Goal: Task Accomplishment & Management: Complete application form

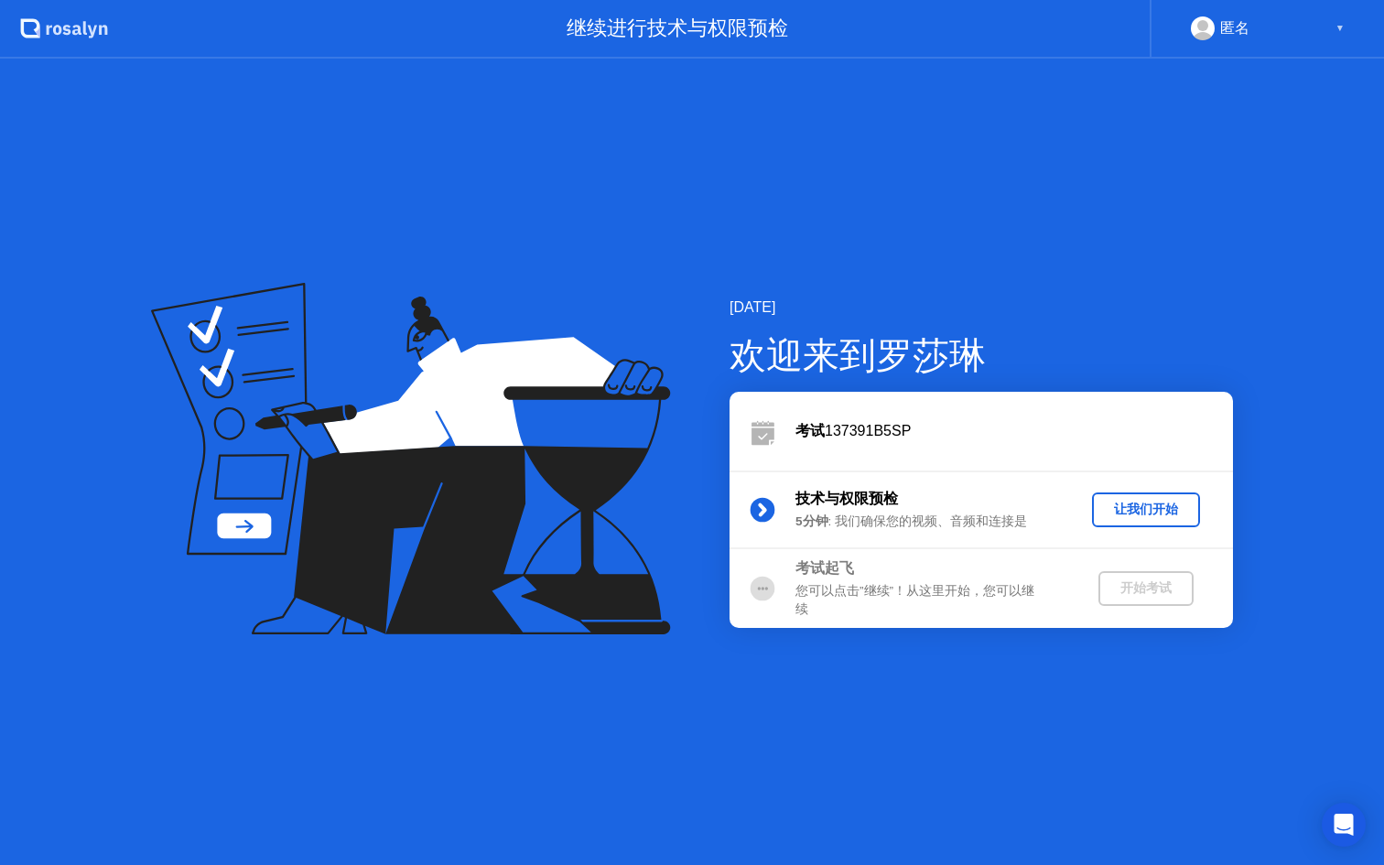
click at [1133, 511] on div "让我们开始" at bounding box center [1145, 509] width 93 height 17
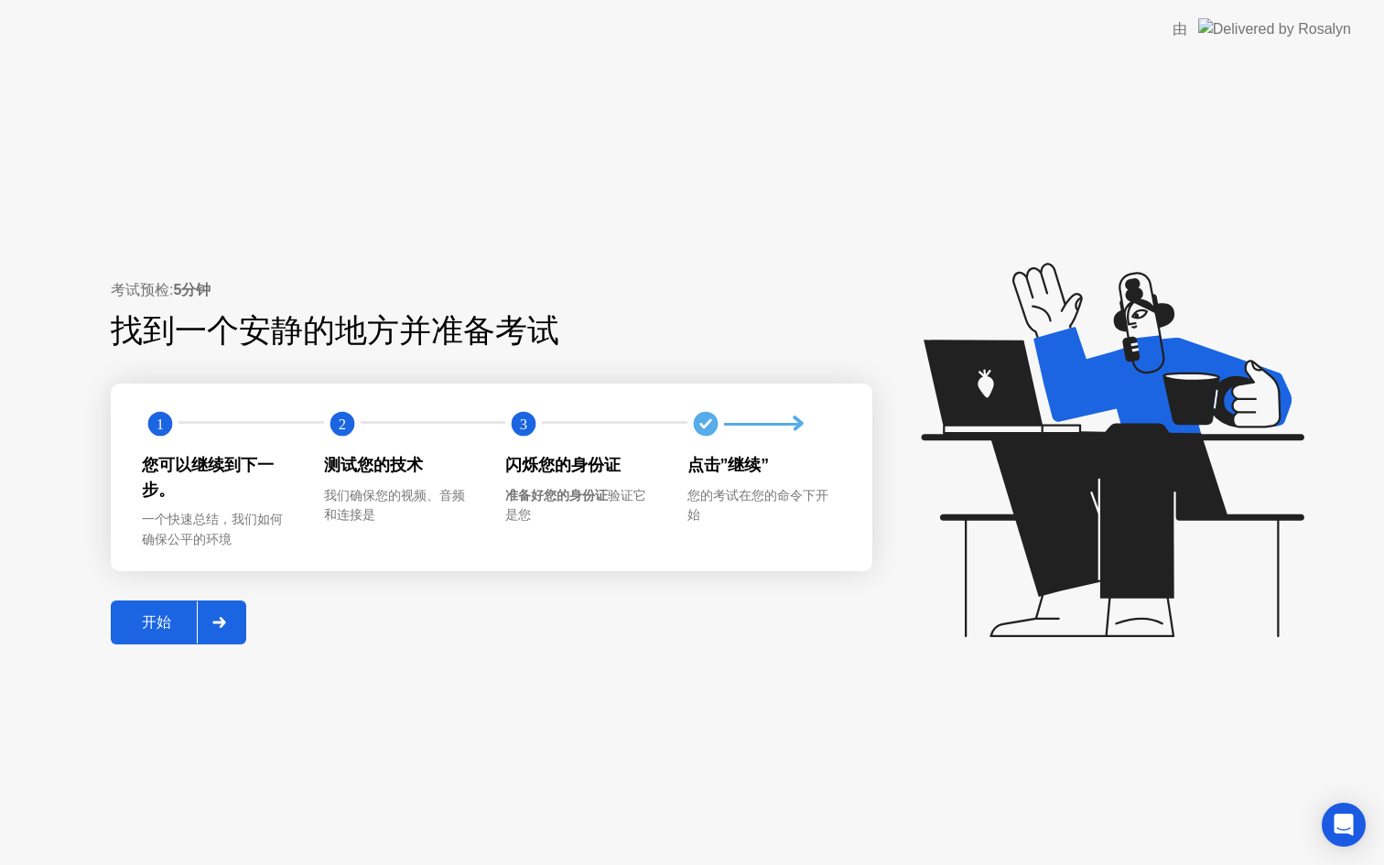
click at [136, 622] on div "开始" at bounding box center [156, 622] width 81 height 19
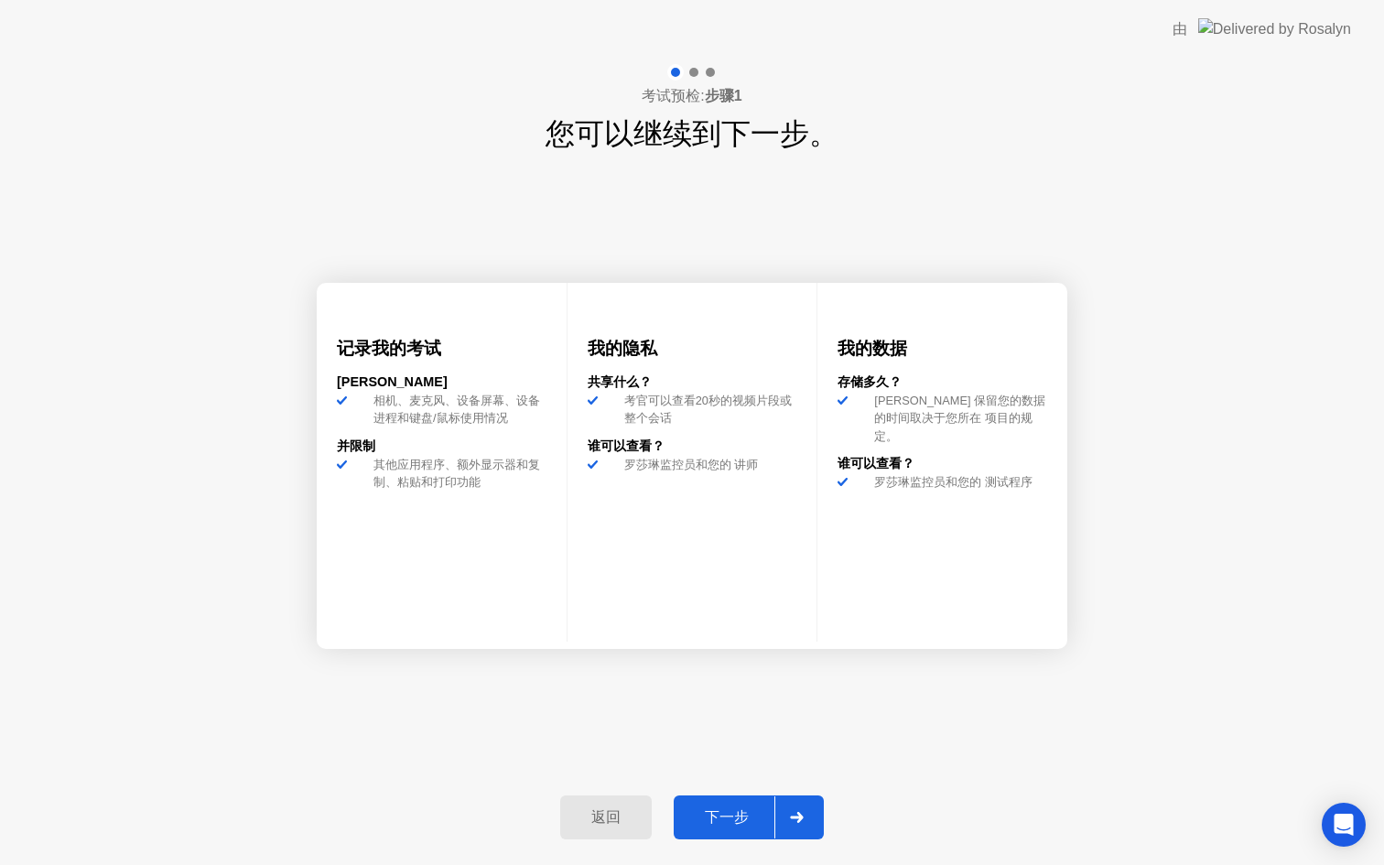
click at [713, 827] on div "下一步" at bounding box center [726, 817] width 95 height 19
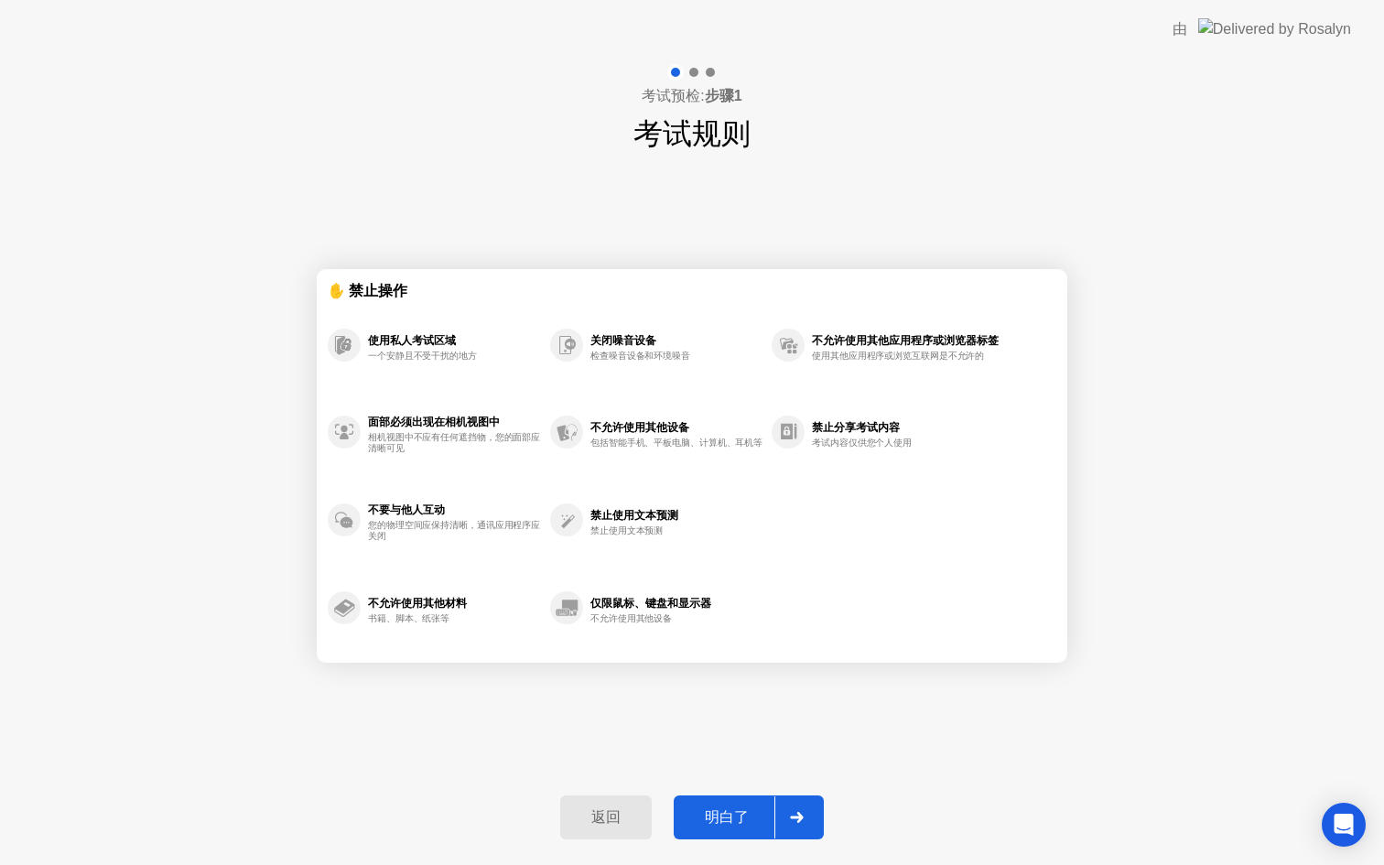
click at [713, 827] on div "明白了" at bounding box center [726, 817] width 95 height 19
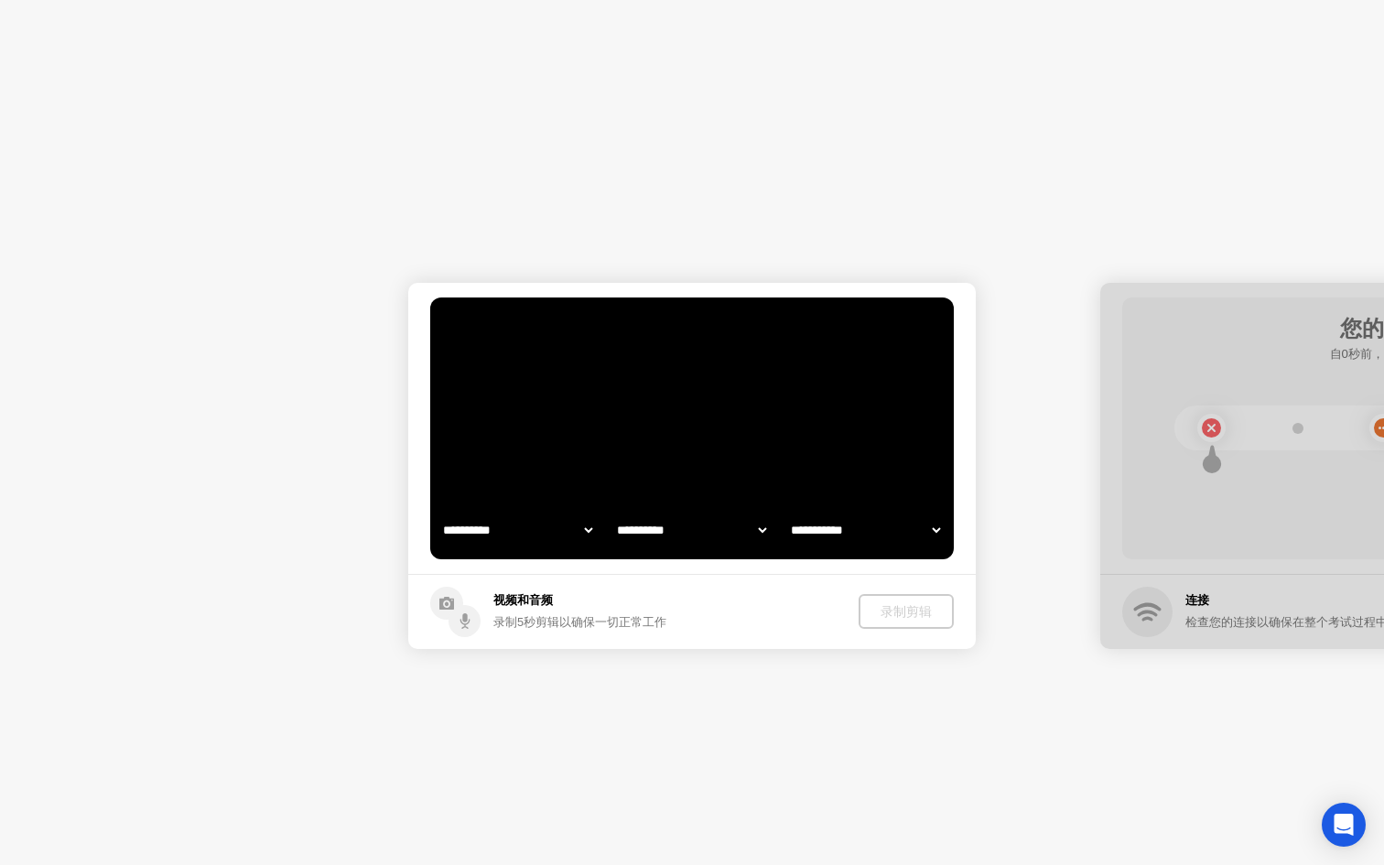
select select "**********"
select select "*******"
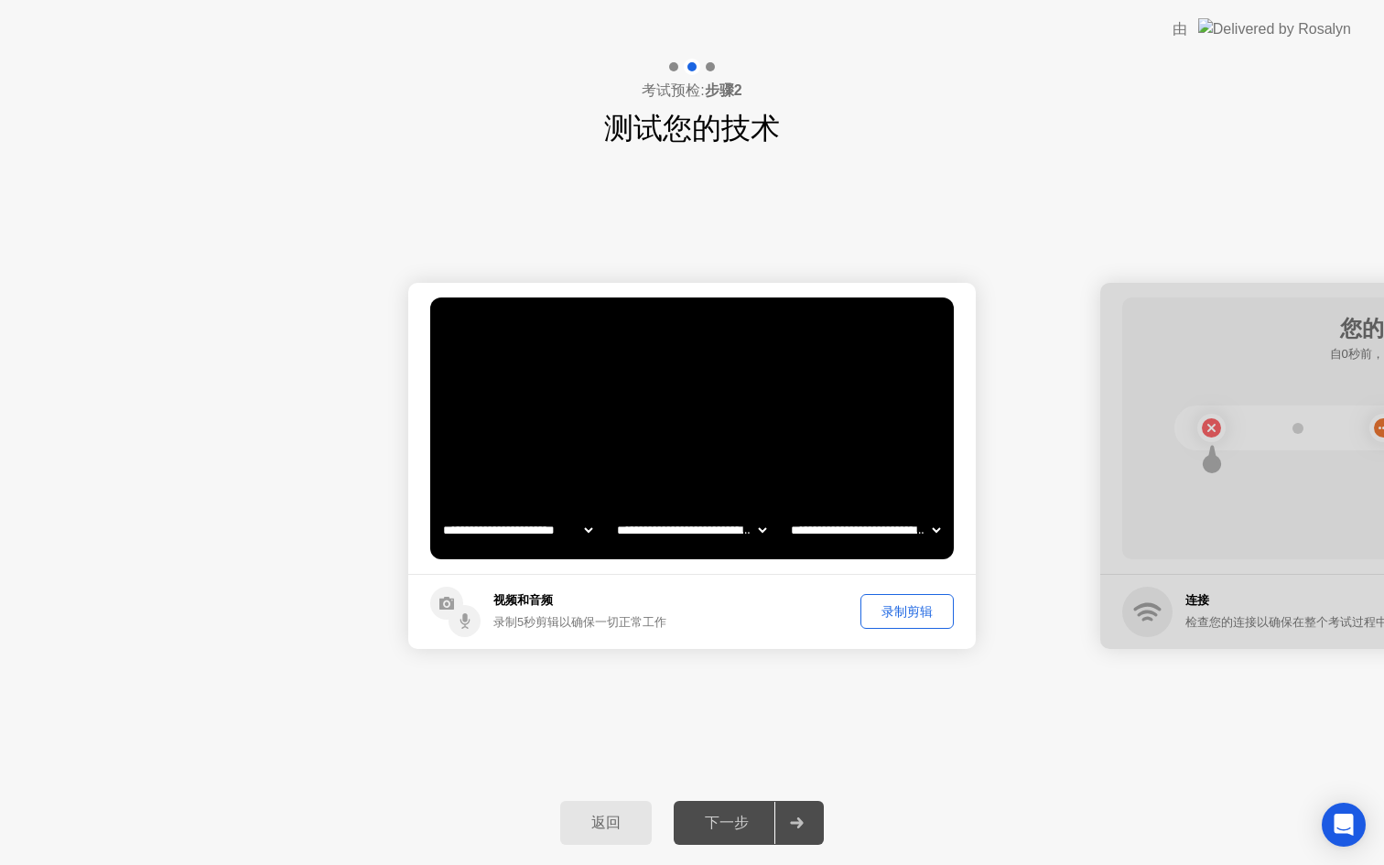
click at [698, 536] on select "**********" at bounding box center [691, 530] width 157 height 37
click at [906, 608] on div "录制剪辑" at bounding box center [907, 611] width 81 height 17
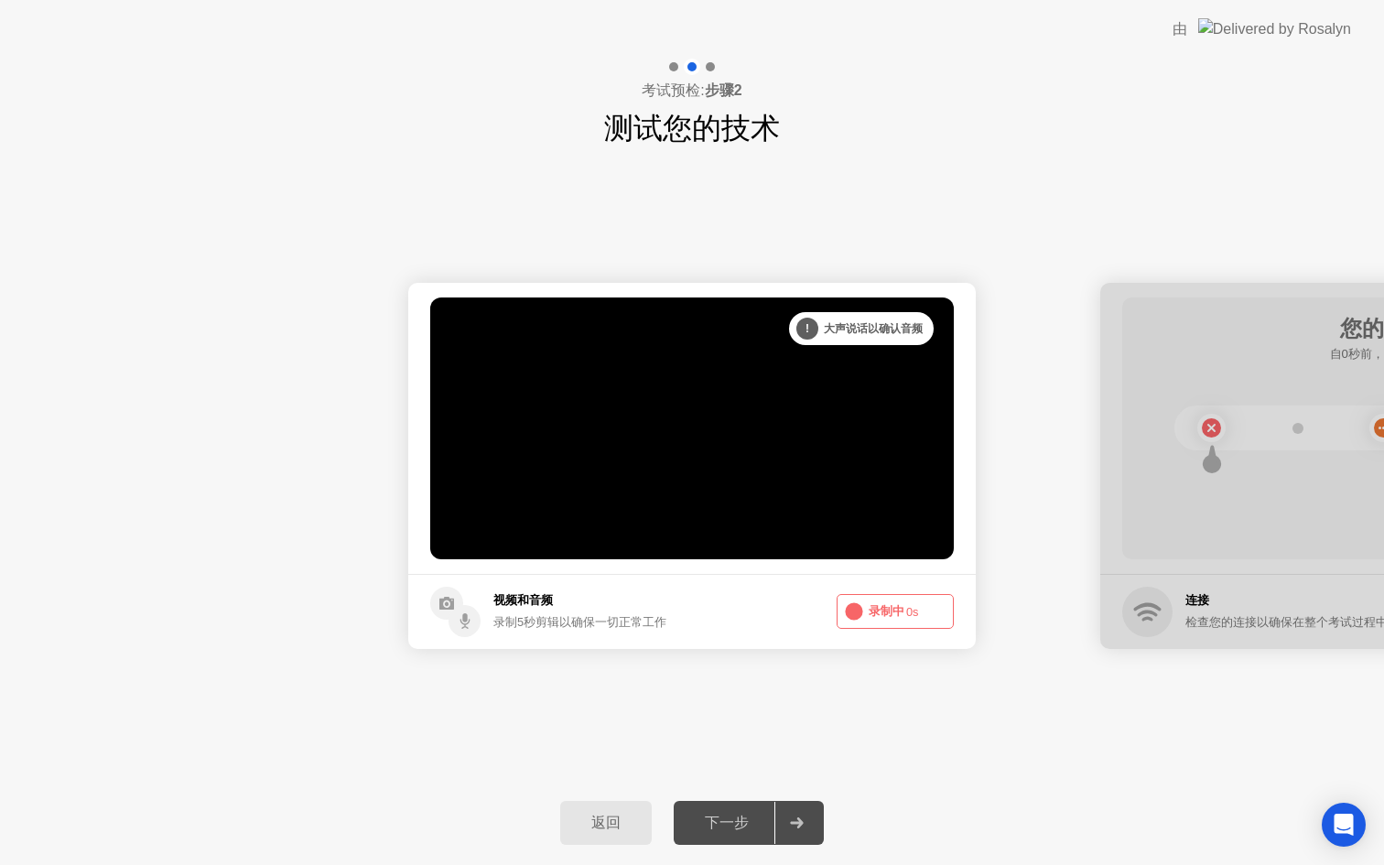
click at [906, 608] on span "0s" at bounding box center [912, 612] width 13 height 14
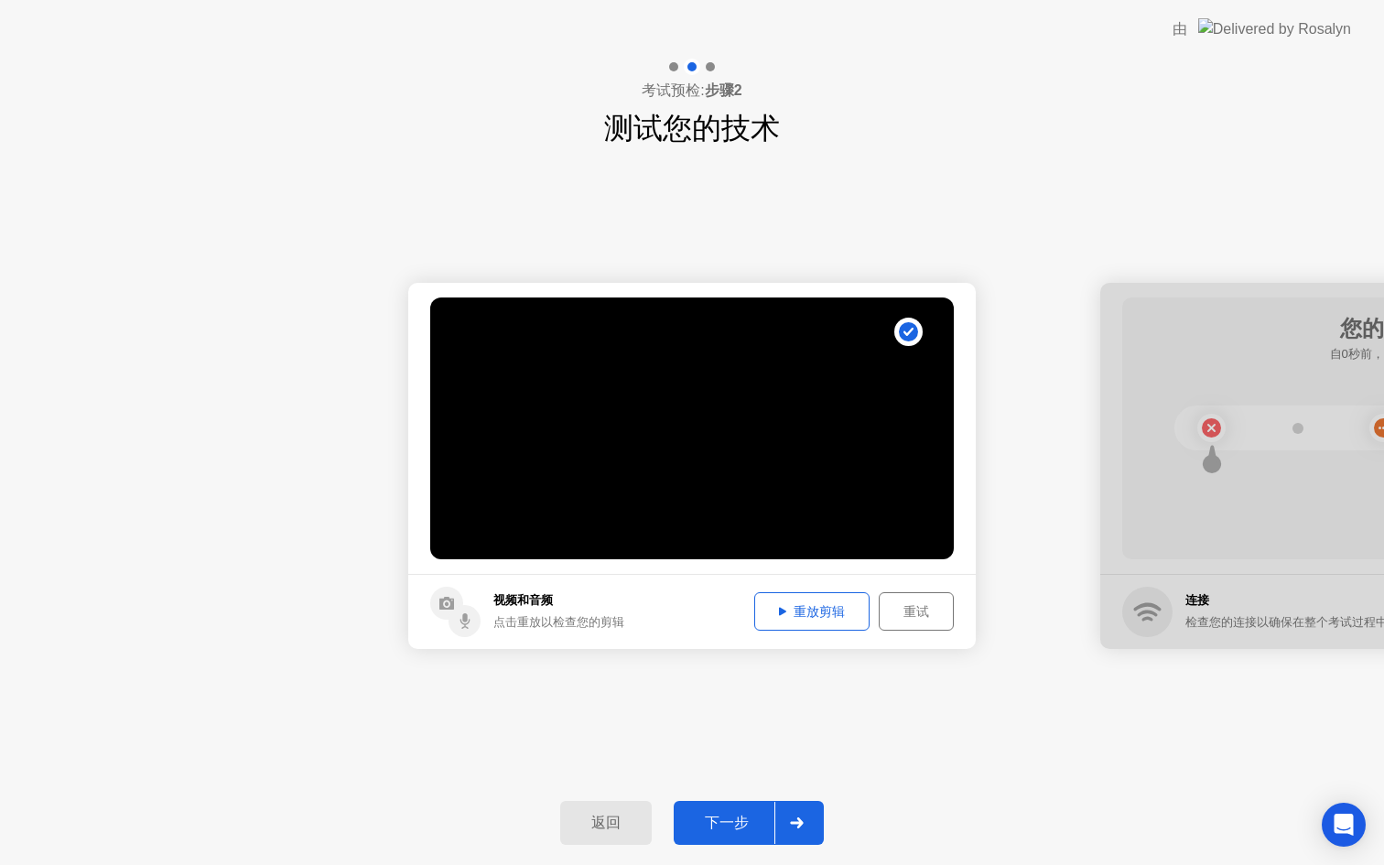
click at [826, 613] on div "重放剪辑" at bounding box center [812, 611] width 103 height 17
click at [740, 821] on div "下一步" at bounding box center [726, 823] width 95 height 19
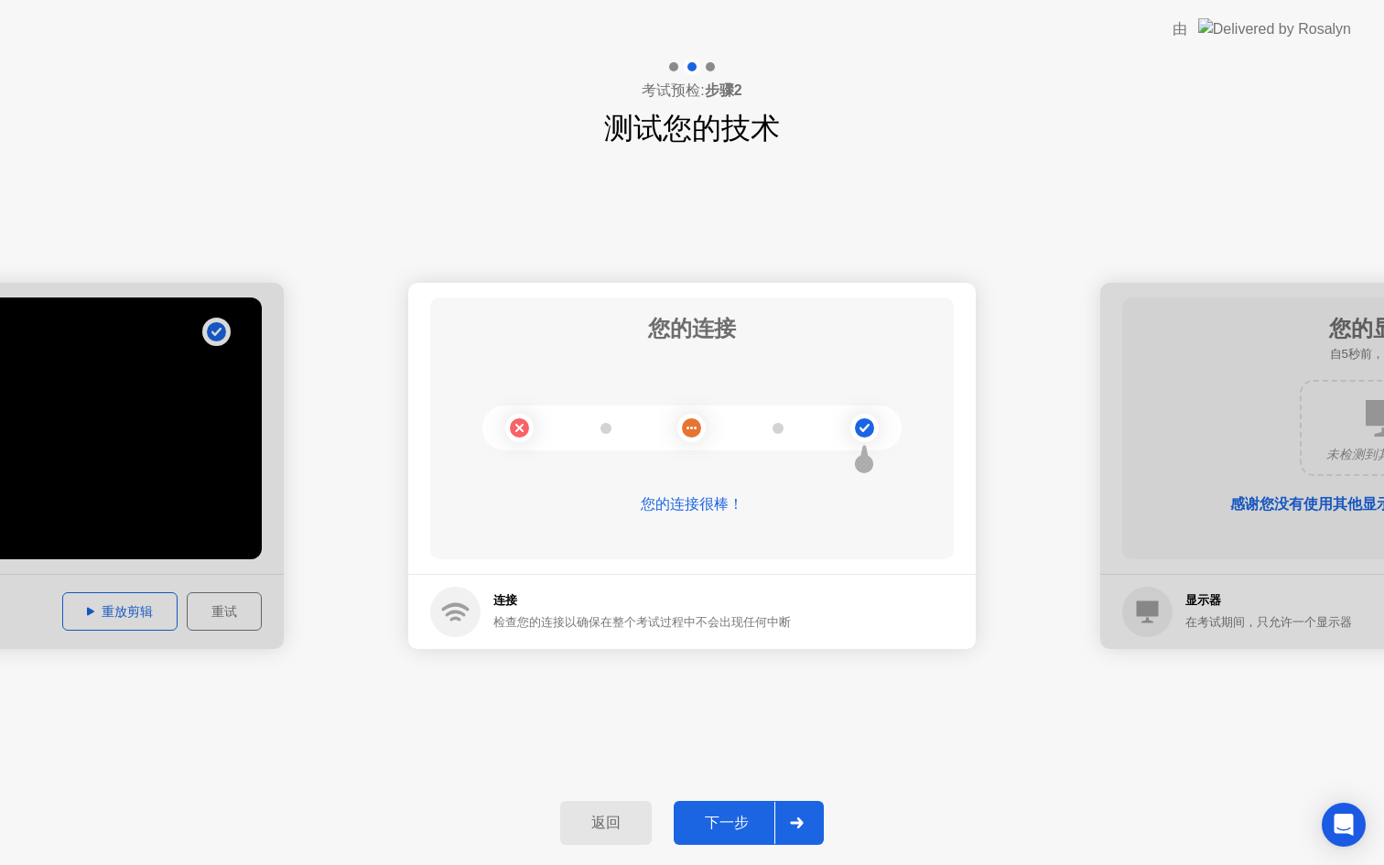
click at [733, 817] on div "下一步" at bounding box center [726, 823] width 95 height 19
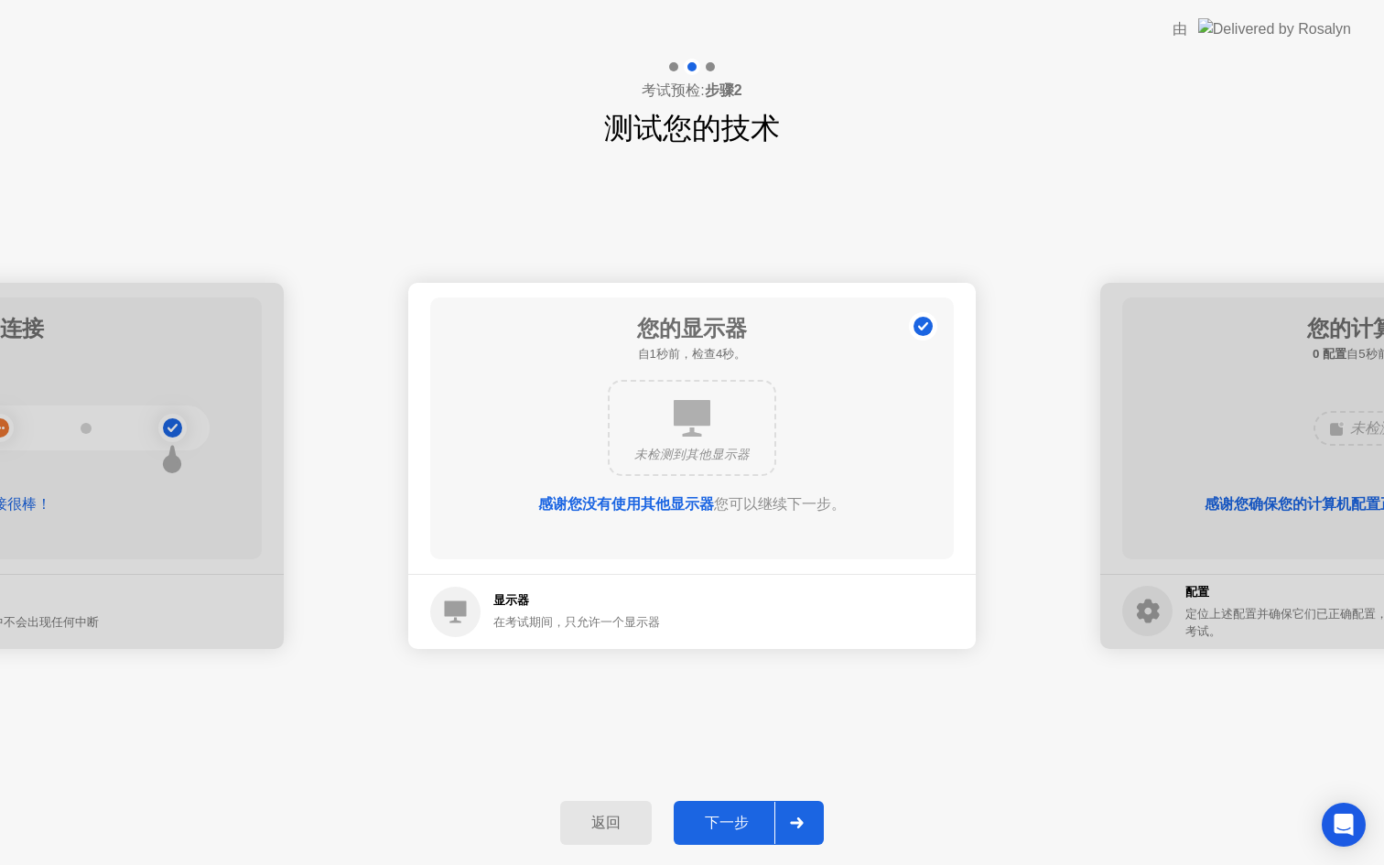
click at [733, 817] on div "下一步" at bounding box center [726, 823] width 95 height 19
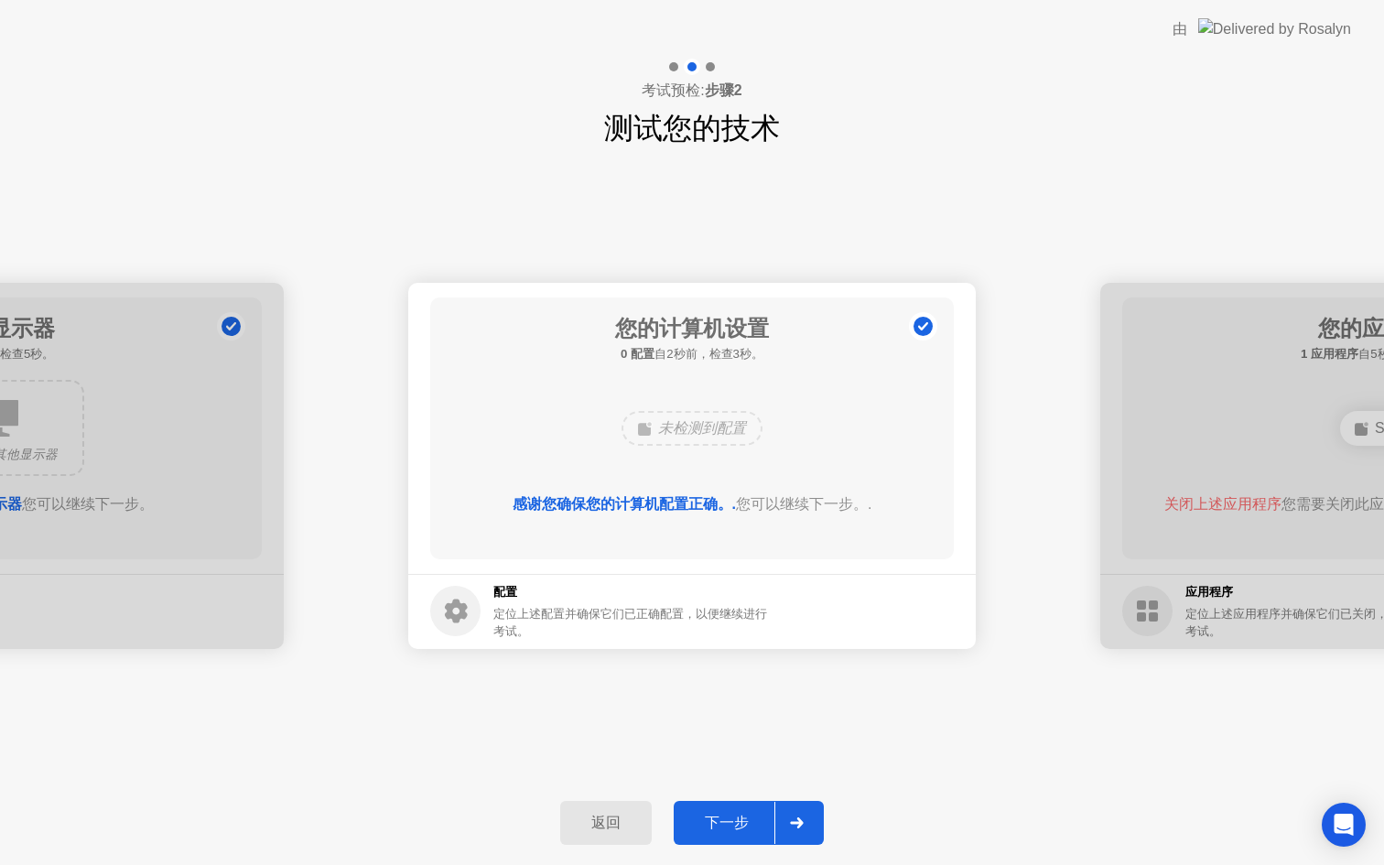
click at [733, 817] on div "下一步" at bounding box center [726, 823] width 95 height 19
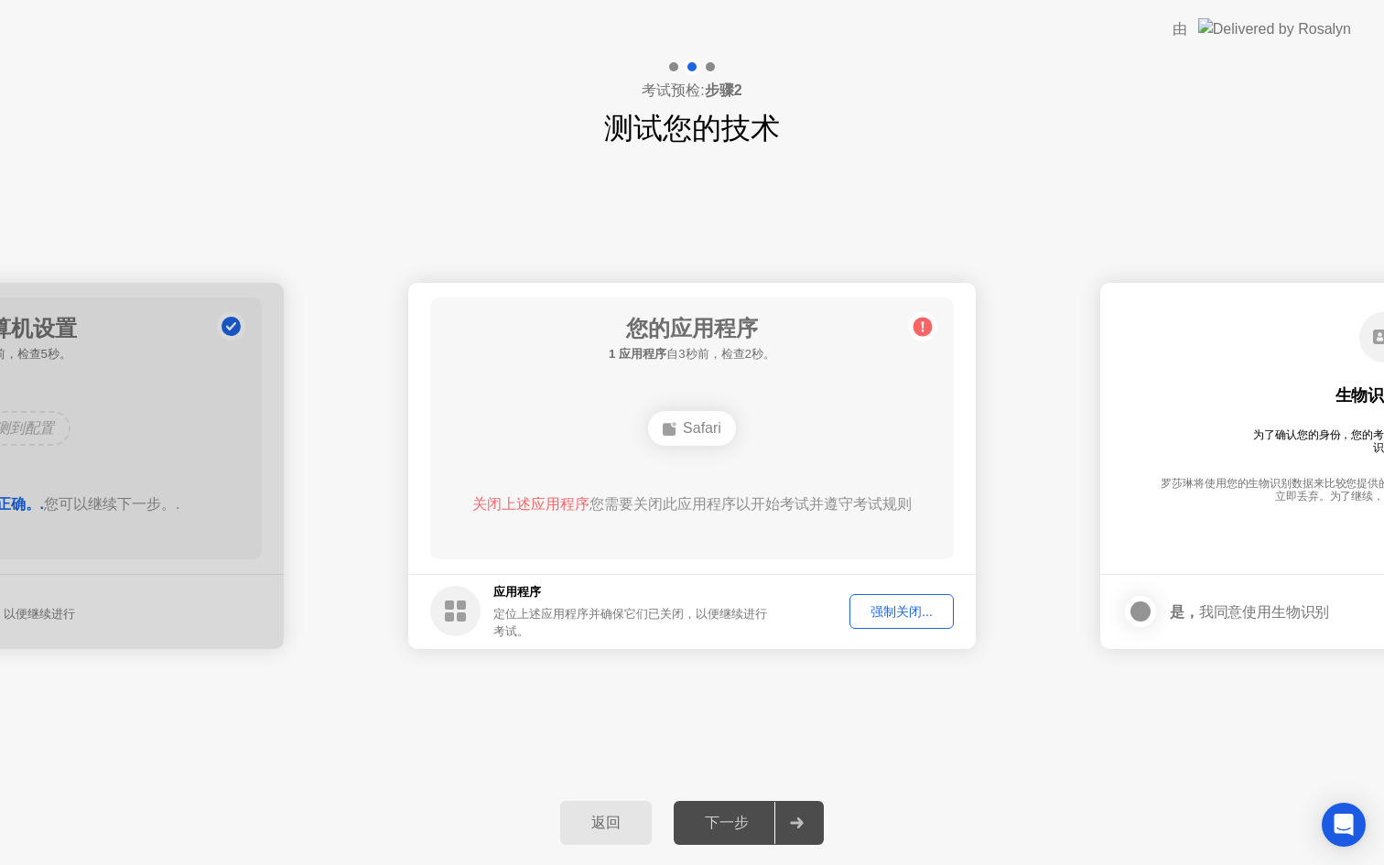
click at [925, 610] on div "强制关闭..." at bounding box center [902, 611] width 92 height 17
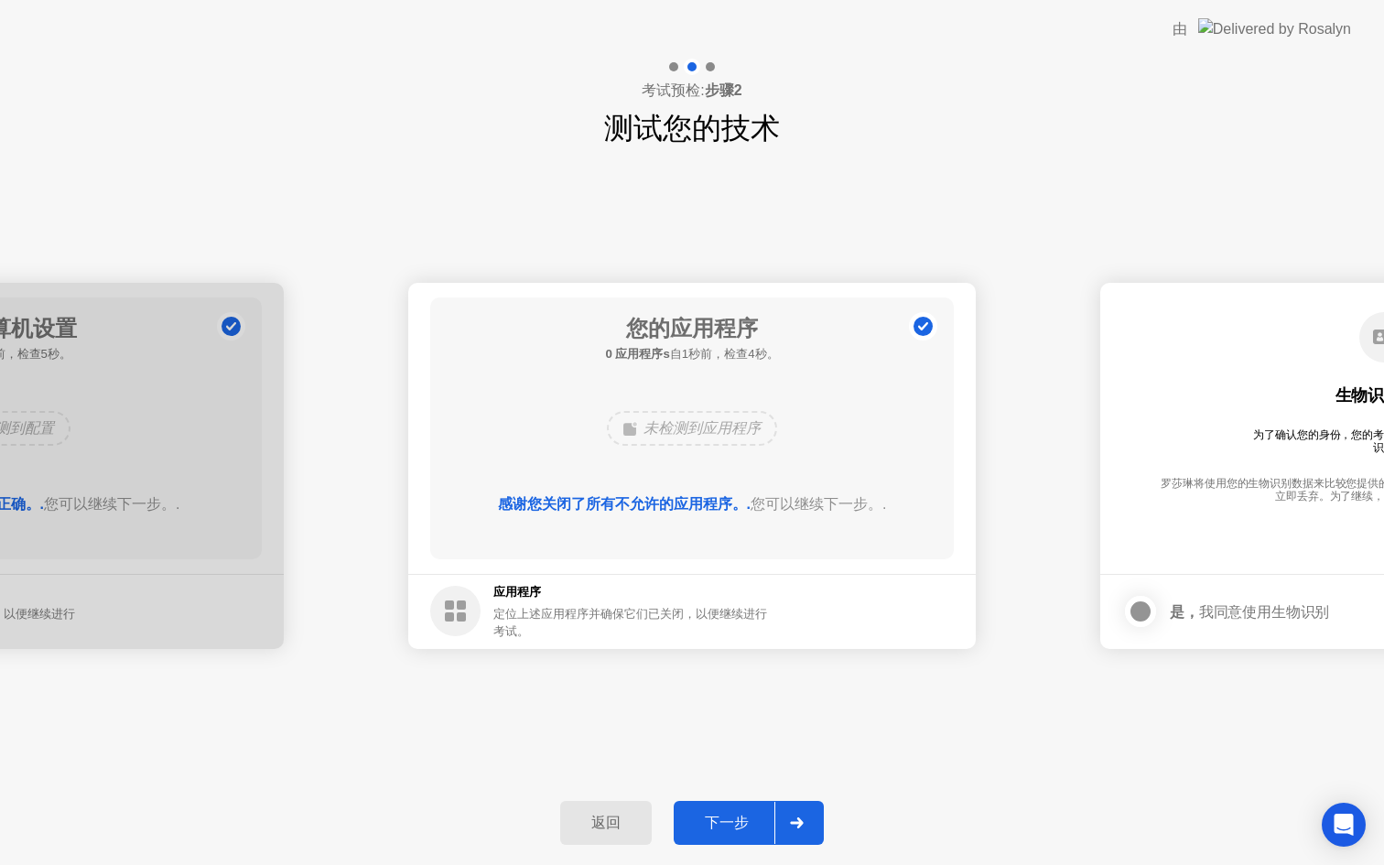
click at [709, 819] on div "下一步" at bounding box center [726, 823] width 95 height 19
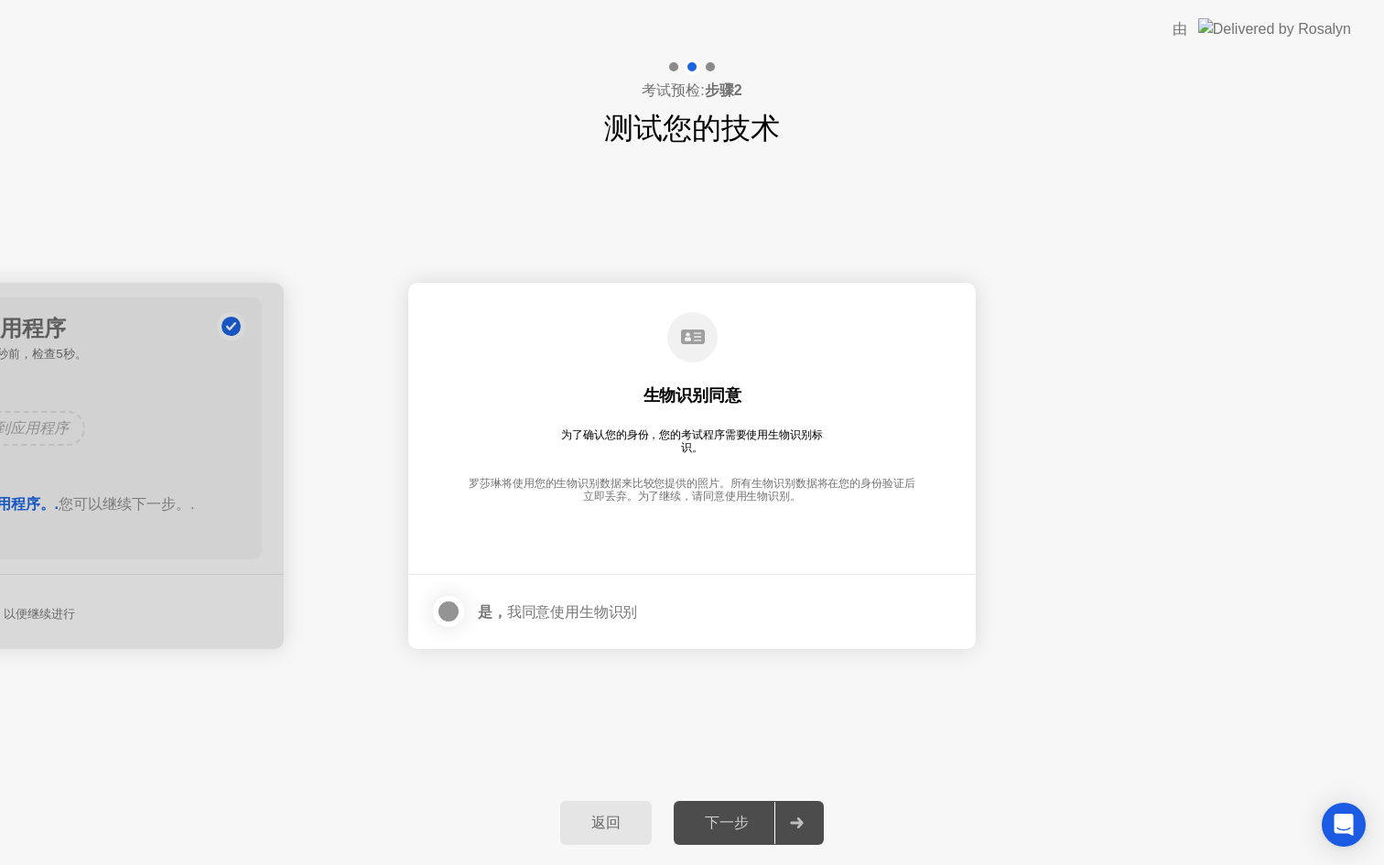
click at [441, 612] on div at bounding box center [449, 612] width 22 height 22
click at [735, 820] on div "下一步" at bounding box center [726, 823] width 95 height 19
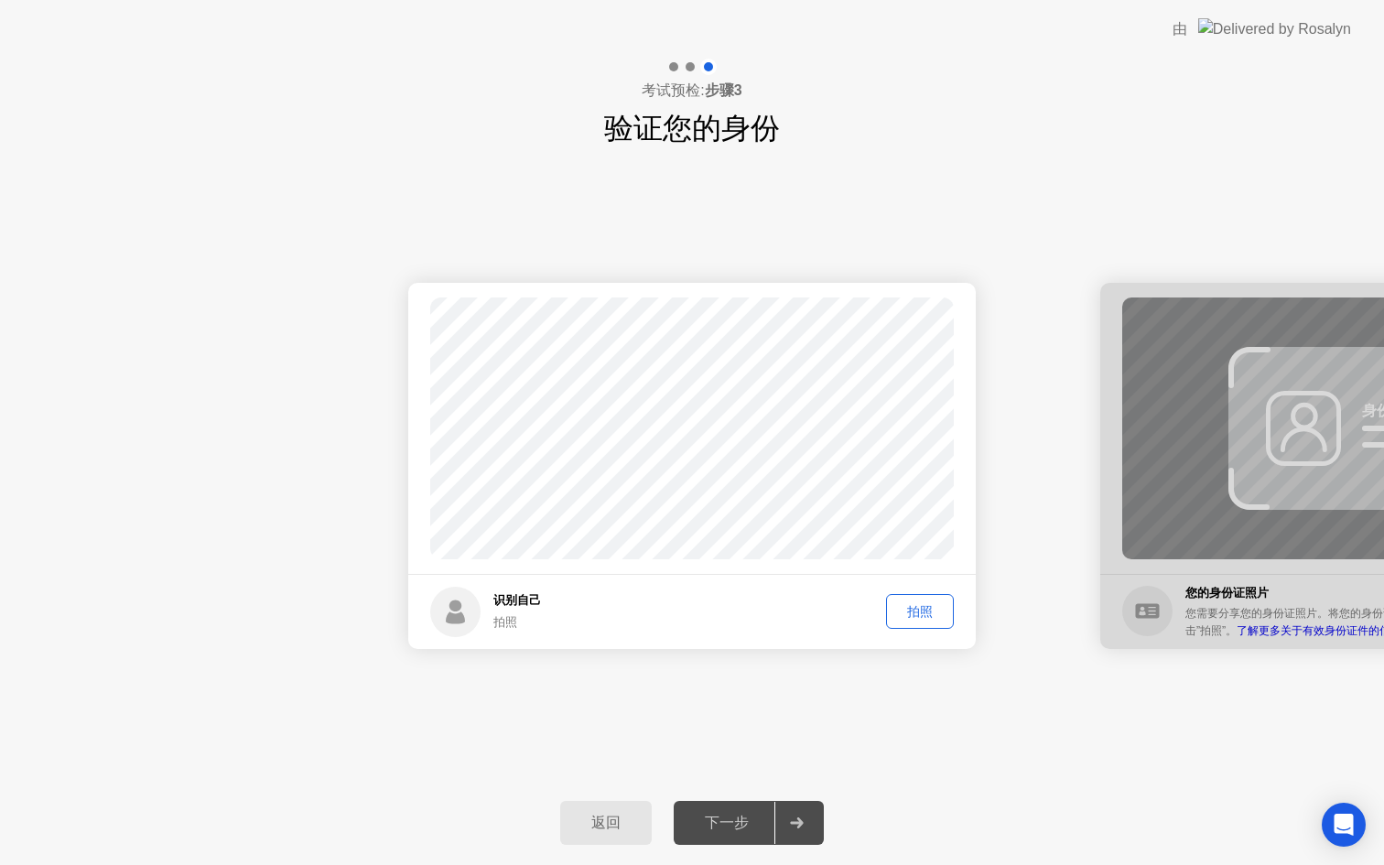
click at [922, 611] on div "拍照" at bounding box center [920, 611] width 55 height 17
click at [728, 818] on div "下一步" at bounding box center [726, 823] width 95 height 19
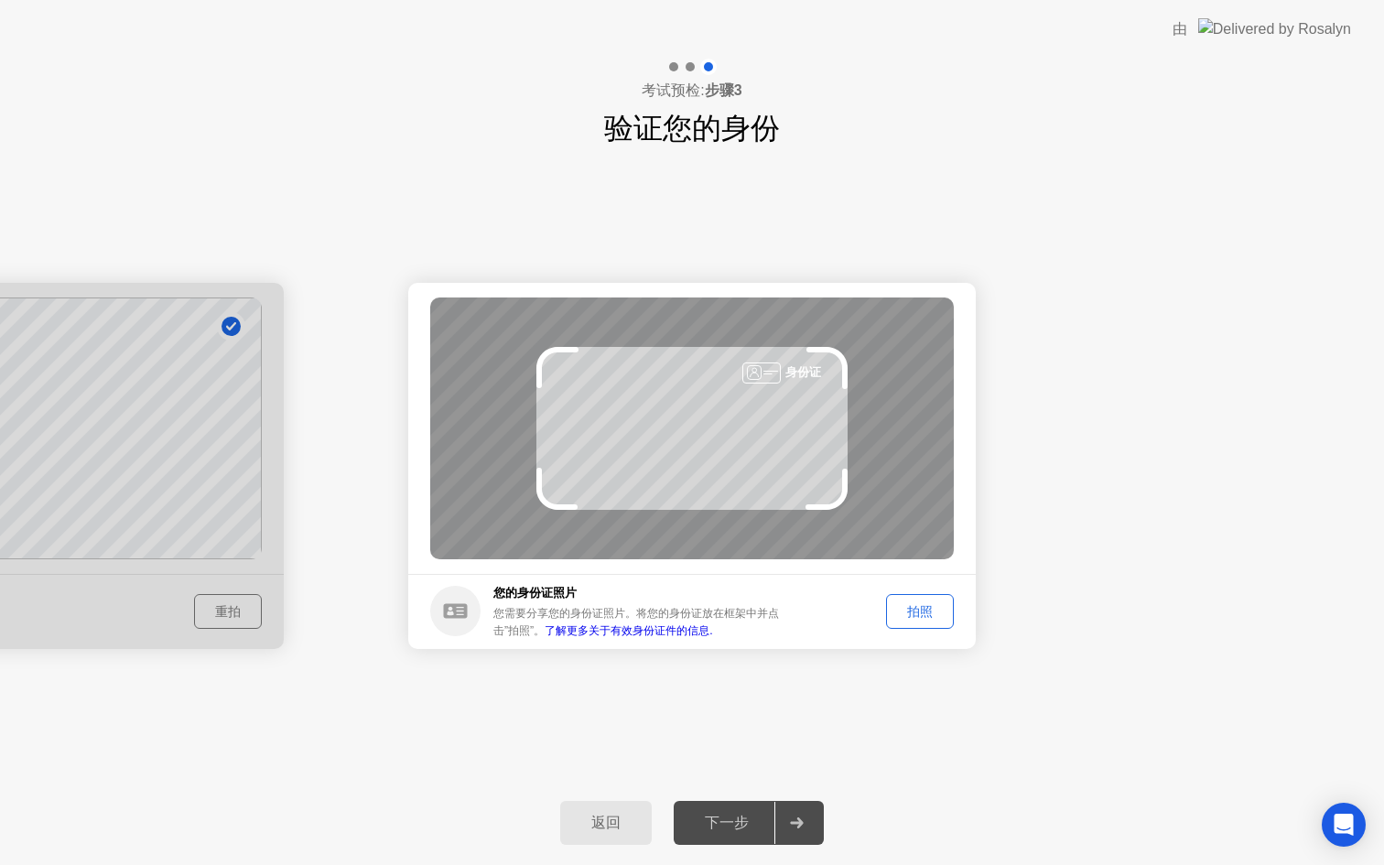
click at [925, 613] on div "拍照" at bounding box center [920, 611] width 55 height 17
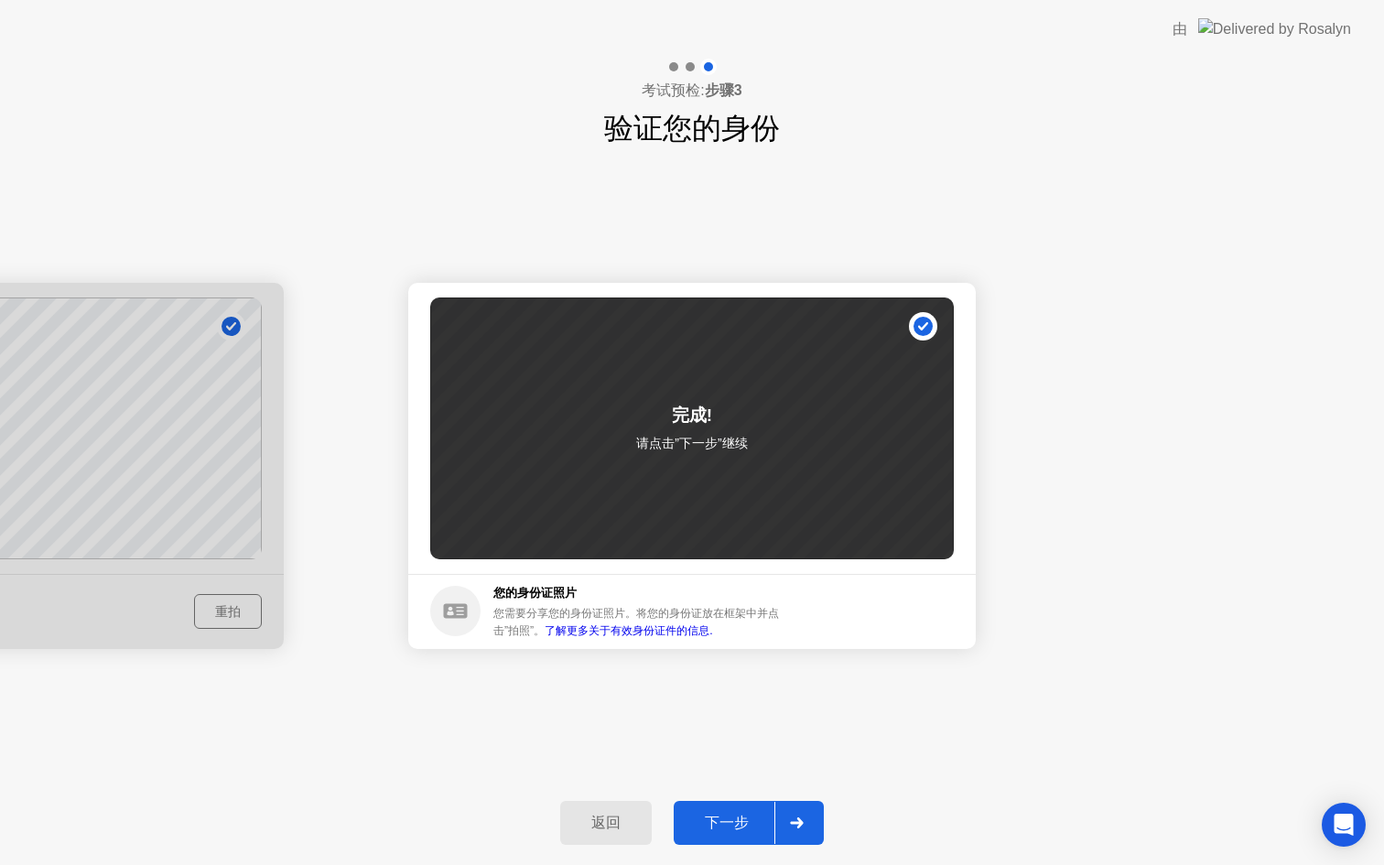
click at [712, 822] on div "下一步" at bounding box center [726, 823] width 95 height 19
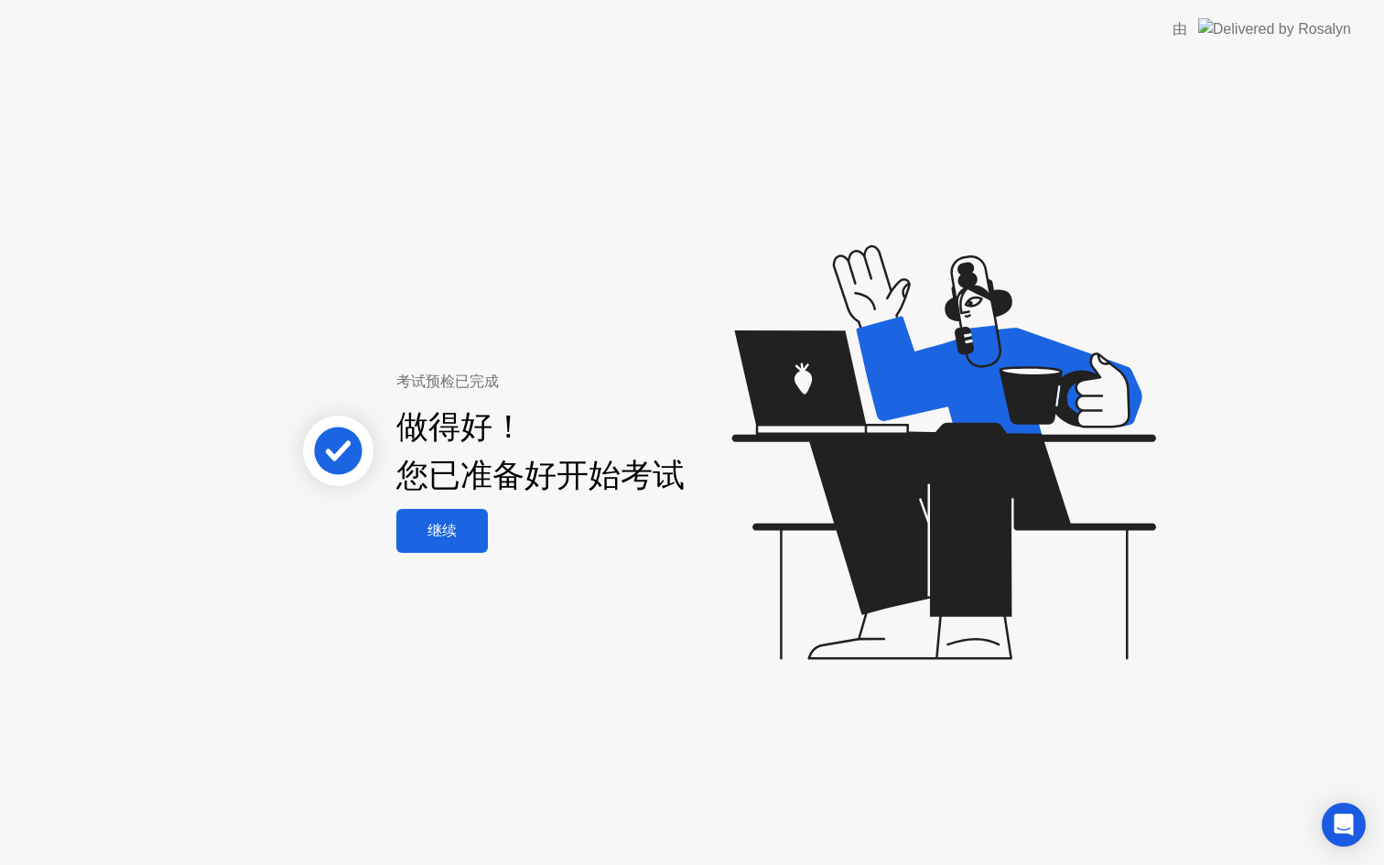
click at [452, 531] on div "继续" at bounding box center [442, 531] width 81 height 19
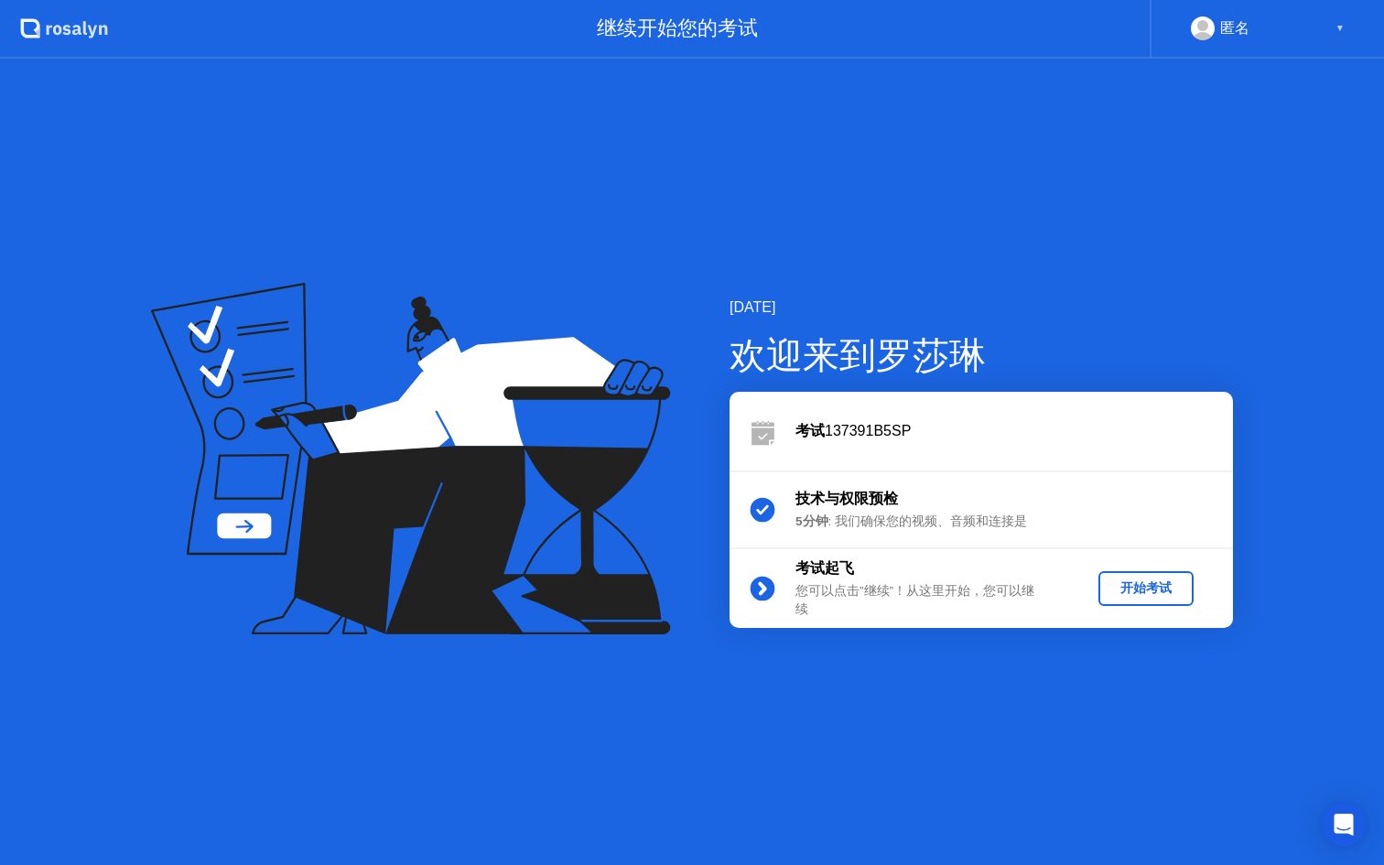
click at [1156, 582] on div "开始考试" at bounding box center [1146, 587] width 81 height 17
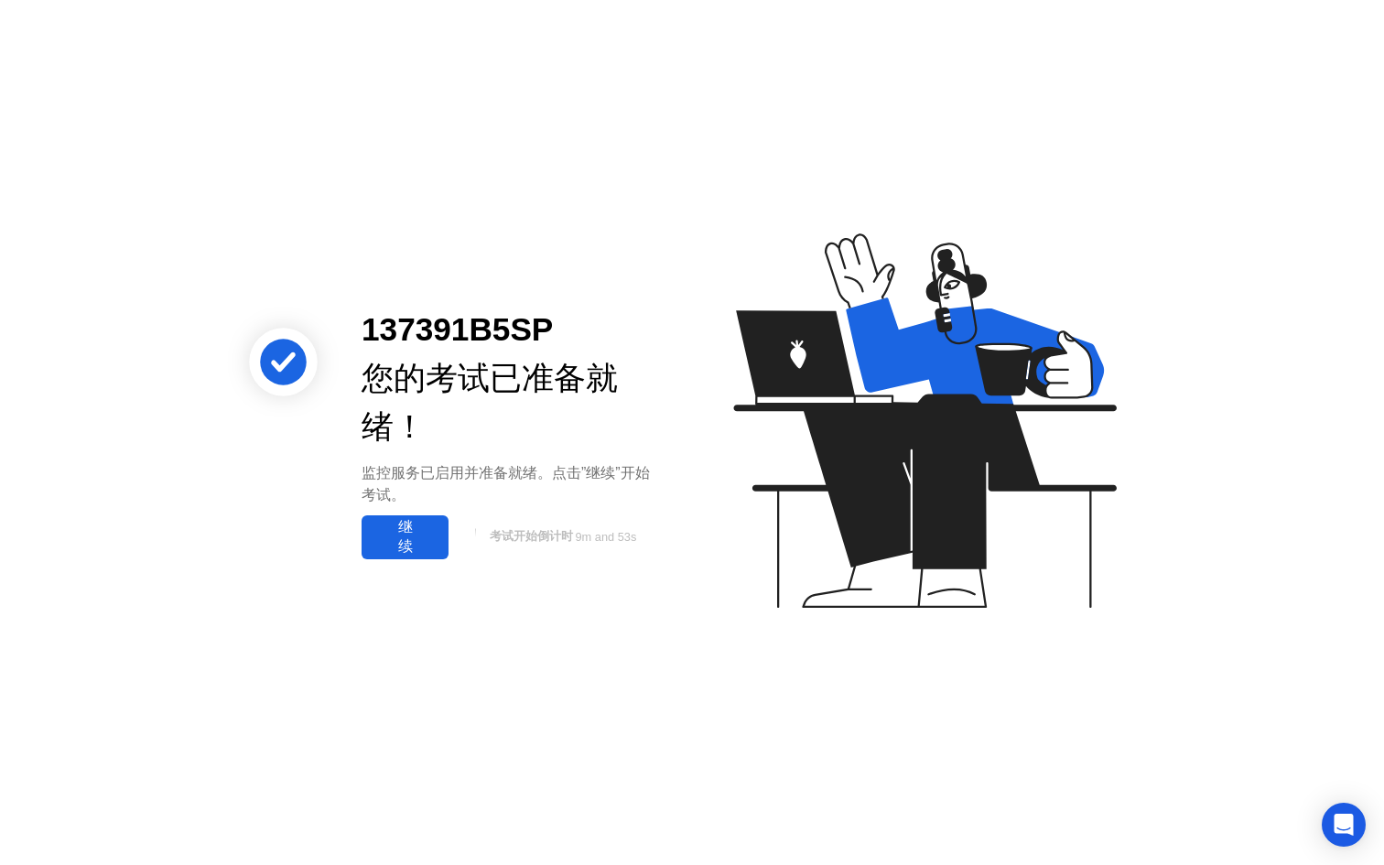
click at [417, 534] on div "继续" at bounding box center [405, 537] width 76 height 38
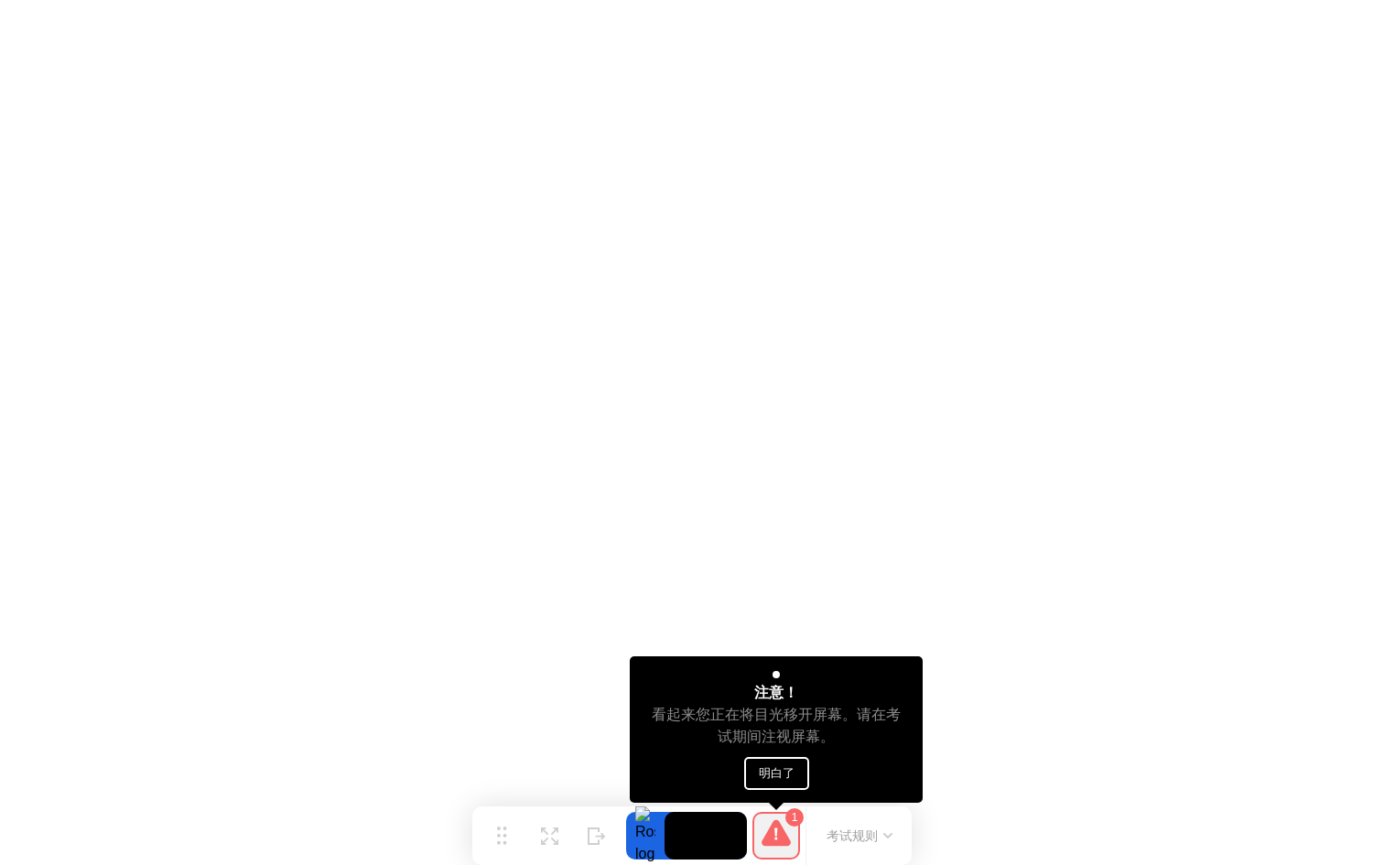
click at [776, 771] on button "明白了" at bounding box center [776, 773] width 65 height 33
